Goal: Navigation & Orientation: Go to known website

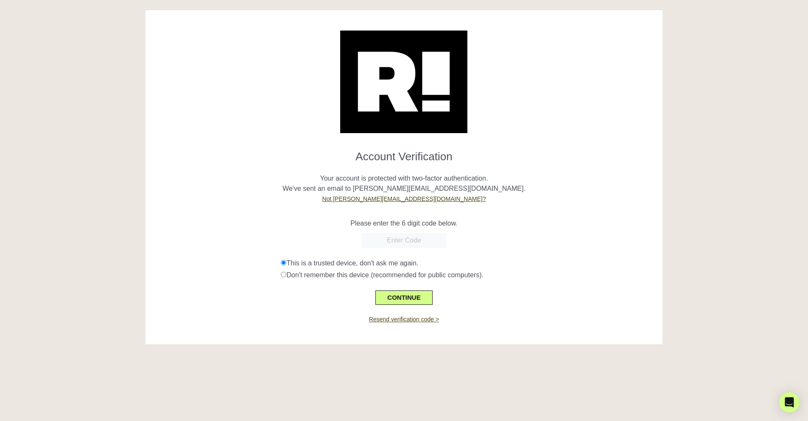
paste input "833238"
type input "833238"
click at [405, 300] on button "CONTINUE" at bounding box center [403, 298] width 57 height 14
